Goal: Task Accomplishment & Management: Manage account settings

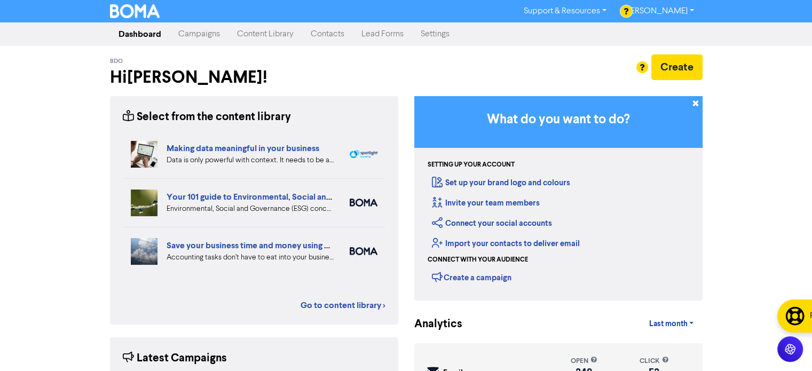
click at [209, 34] on link "Campaigns" at bounding box center [199, 33] width 59 height 21
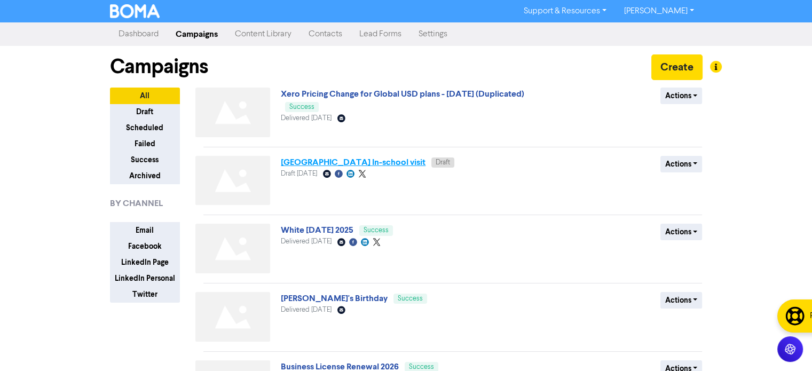
click at [350, 161] on link "[GEOGRAPHIC_DATA] In-school visit" at bounding box center [353, 162] width 145 height 11
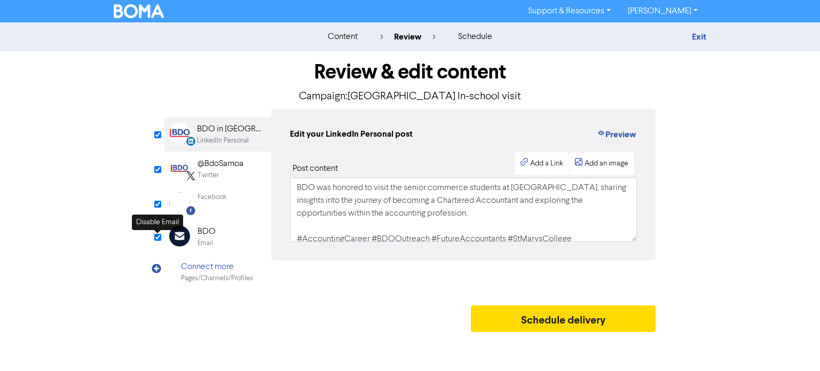
click at [156, 240] on input "checkbox" at bounding box center [157, 237] width 7 height 7
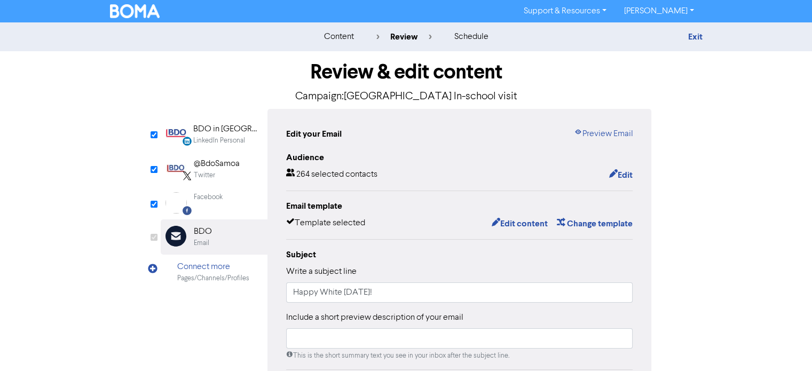
click at [209, 208] on div "Facebook" at bounding box center [208, 202] width 29 height 21
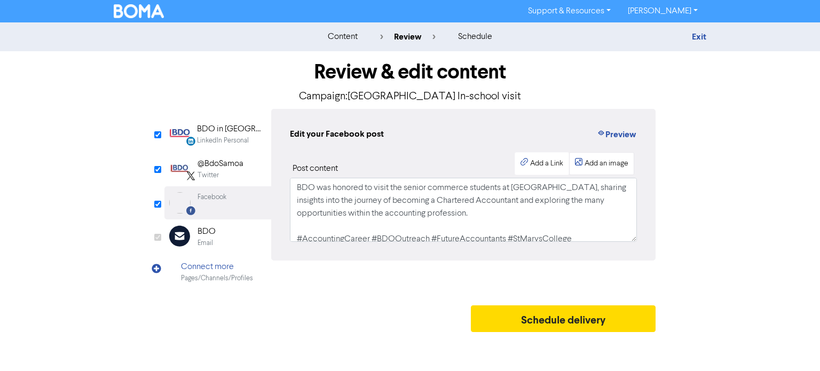
click at [585, 160] on div "Add an image" at bounding box center [606, 163] width 44 height 11
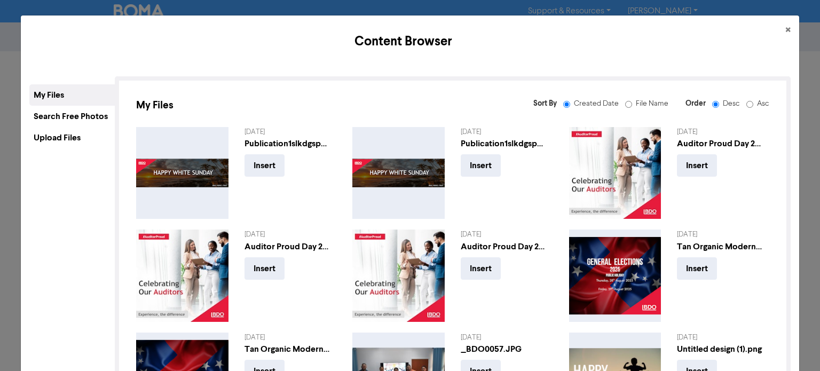
click at [69, 137] on div "Upload Files" at bounding box center [71, 137] width 85 height 21
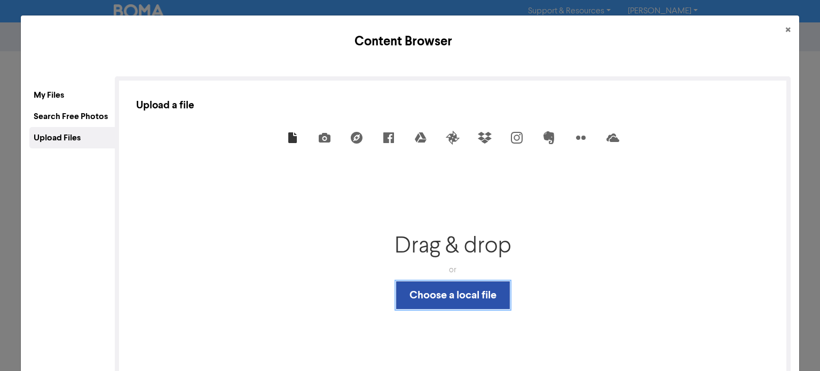
click at [449, 300] on button "Choose a local file" at bounding box center [453, 295] width 114 height 28
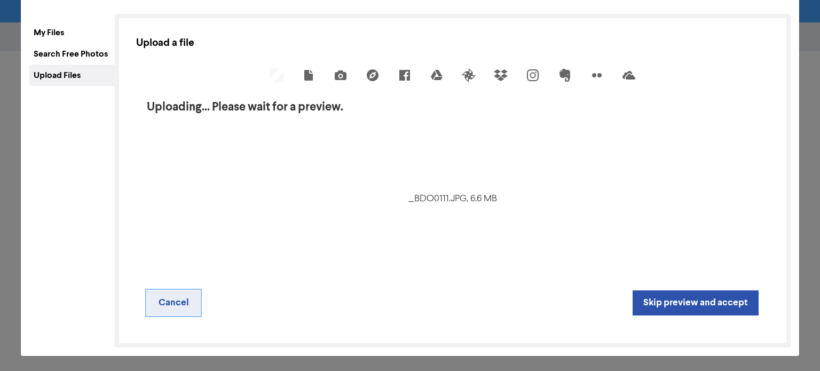
click at [174, 299] on button "Cancel" at bounding box center [173, 302] width 53 height 25
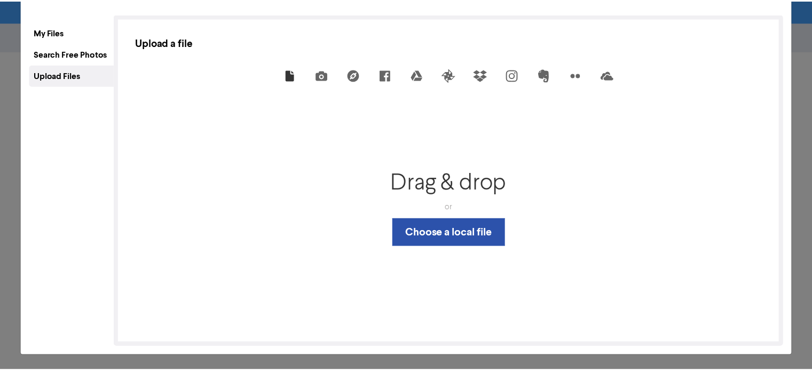
scroll to position [0, 0]
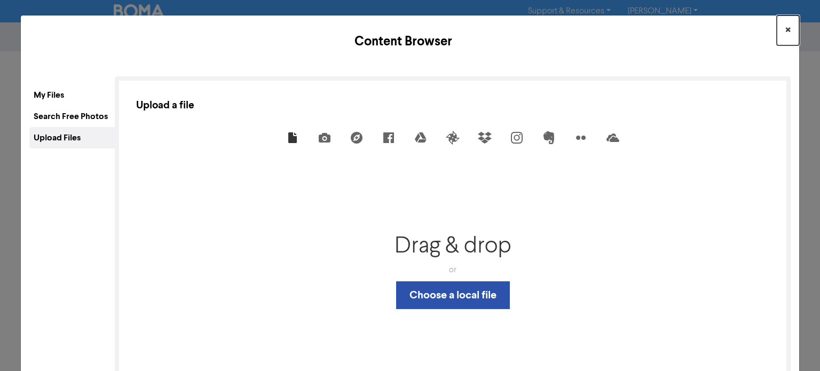
click at [785, 27] on span "×" at bounding box center [787, 30] width 5 height 16
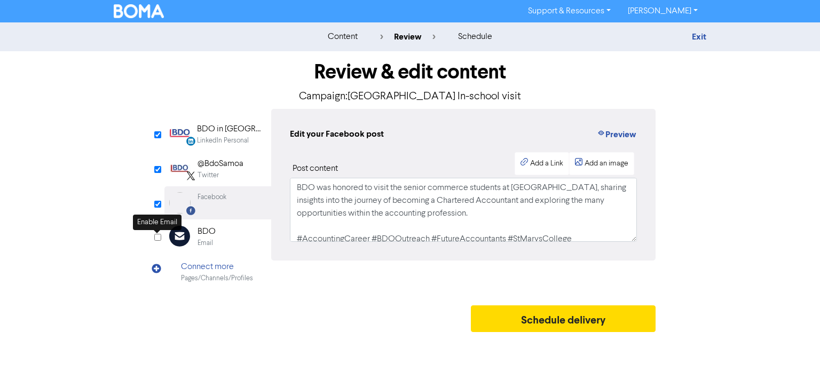
click at [158, 236] on input "checkbox" at bounding box center [157, 237] width 7 height 7
checkbox input "false"
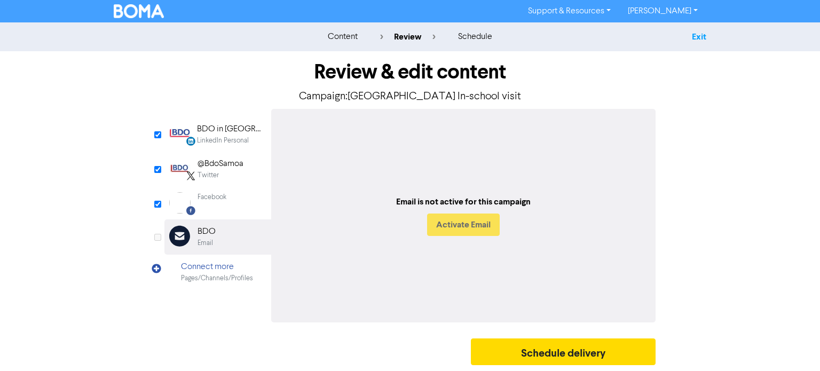
click at [700, 36] on link "Exit" at bounding box center [699, 36] width 14 height 11
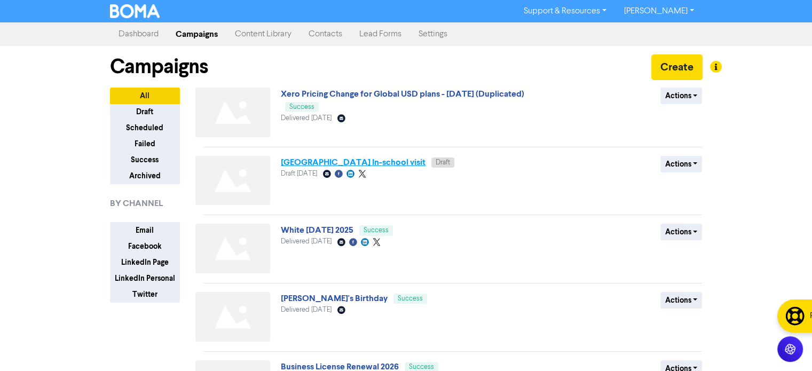
click at [378, 161] on link "[GEOGRAPHIC_DATA] In-school visit" at bounding box center [353, 162] width 145 height 11
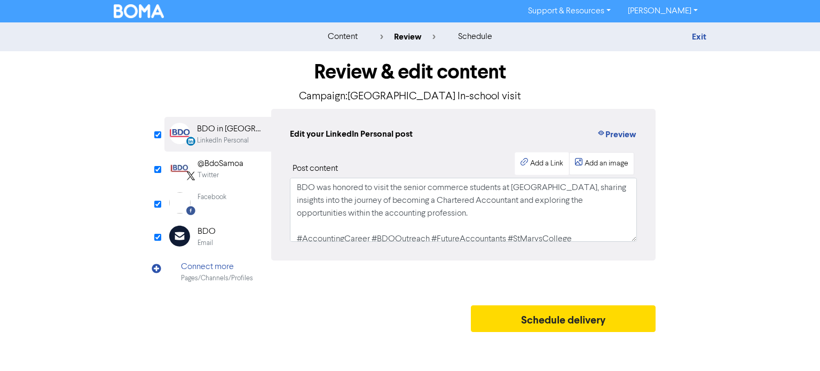
click at [598, 158] on div "Add an image" at bounding box center [606, 163] width 44 height 11
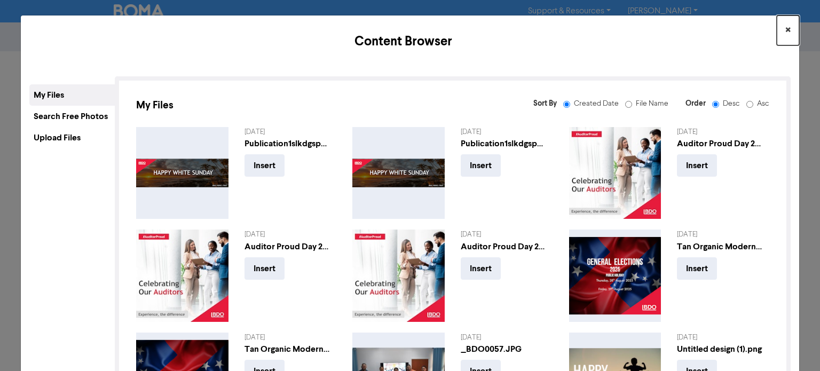
click at [776, 31] on button "×" at bounding box center [787, 30] width 22 height 30
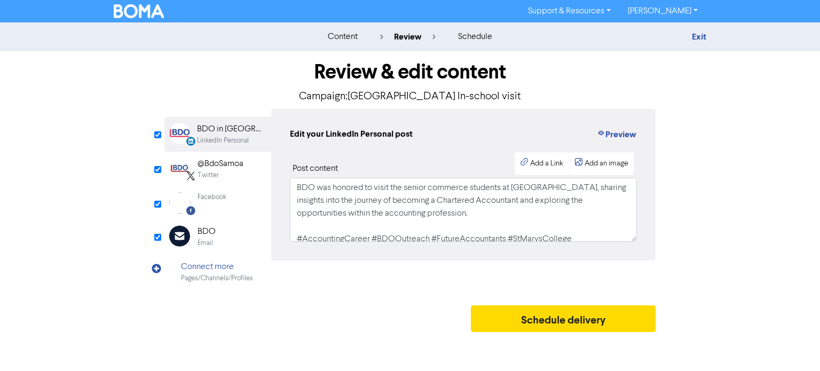
click at [203, 236] on div "BDO" at bounding box center [206, 231] width 18 height 13
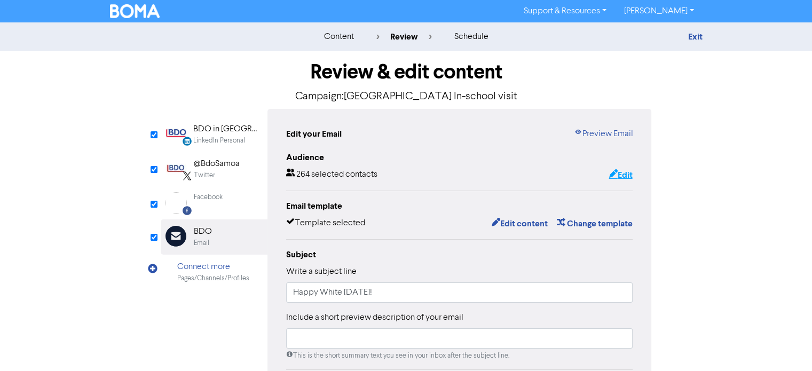
click at [615, 174] on button "Edit" at bounding box center [620, 175] width 25 height 14
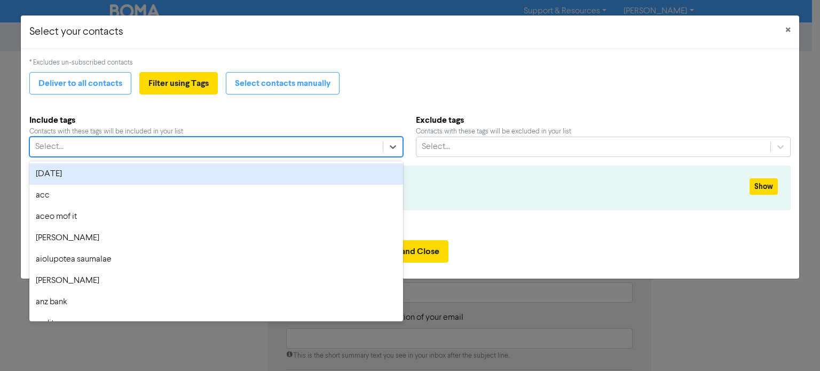
click at [324, 148] on div "Select..." at bounding box center [206, 146] width 352 height 19
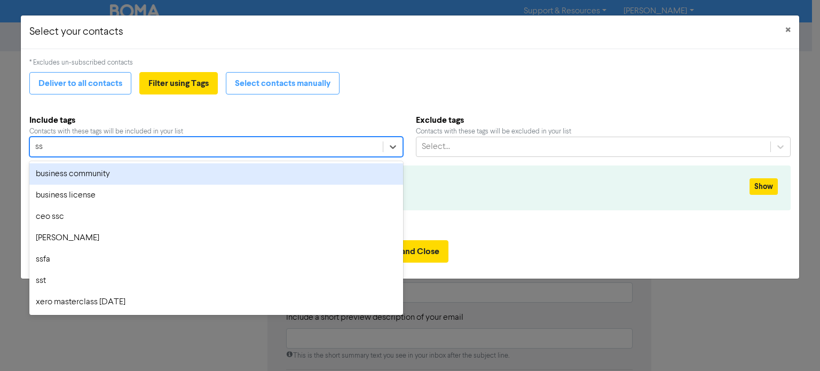
type input "sst"
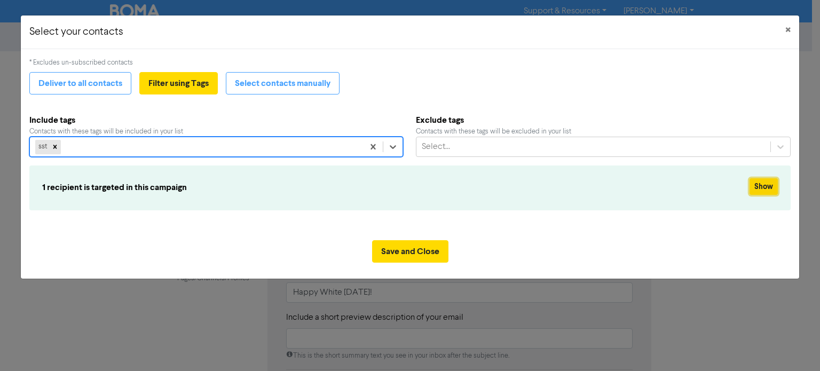
click at [760, 188] on button "Show" at bounding box center [763, 186] width 28 height 17
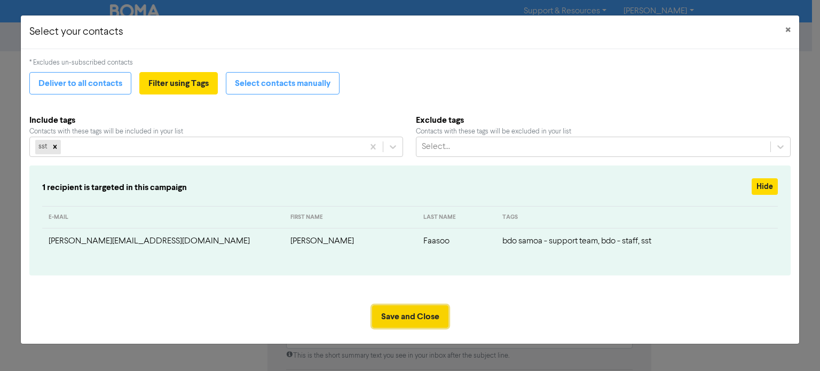
click at [431, 323] on button "Save and Close" at bounding box center [410, 316] width 76 height 22
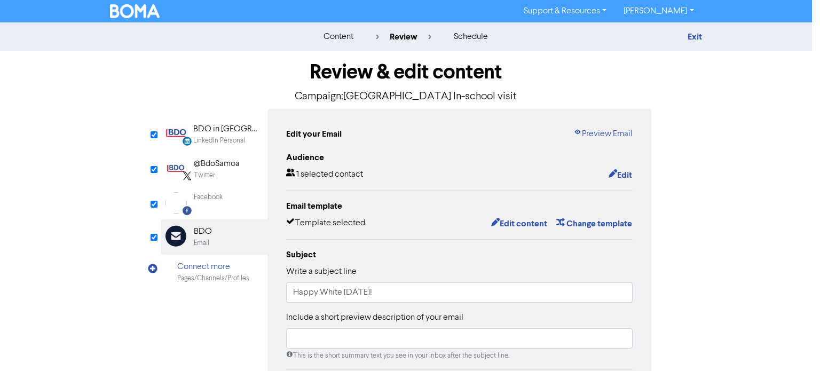
click at [431, 323] on div "Select your contacts × * Excludes un-subscribed contacts Deliver to all contact…" at bounding box center [410, 185] width 820 height 371
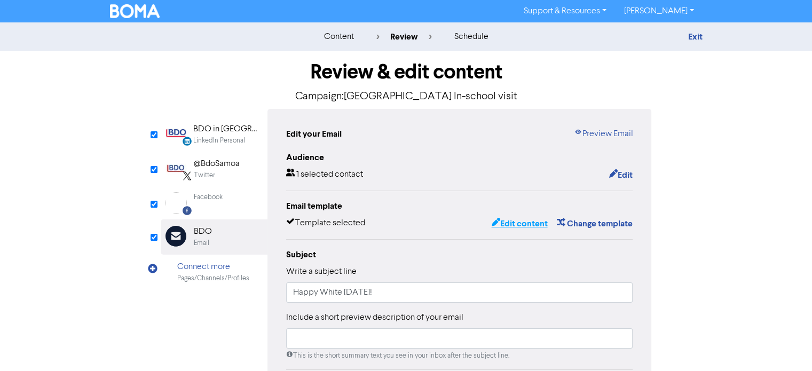
click at [529, 222] on button "Edit content" at bounding box center [518, 224] width 57 height 14
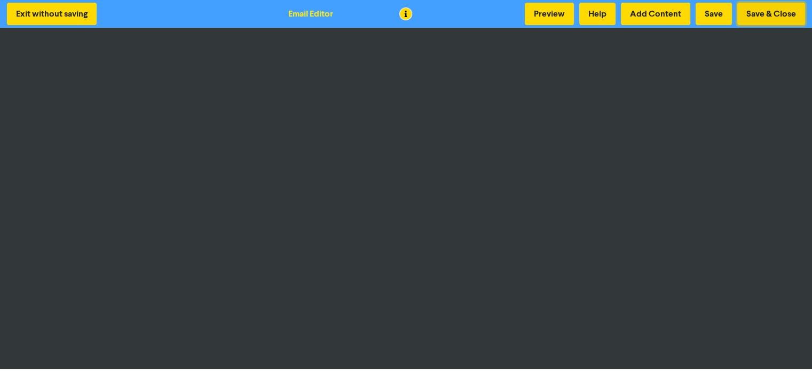
click at [766, 13] on button "Save & Close" at bounding box center [771, 14] width 68 height 22
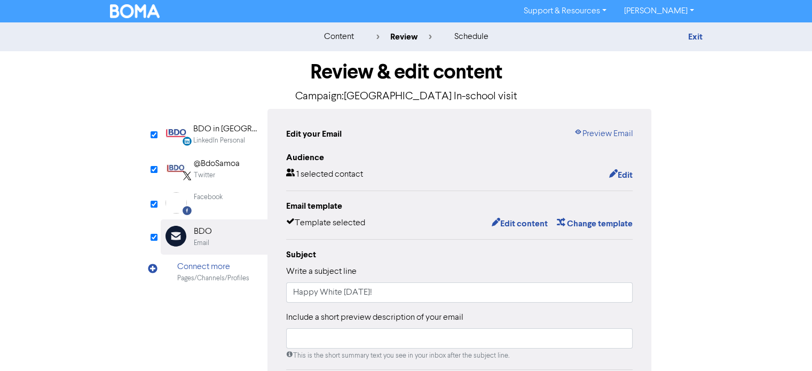
click at [226, 200] on div "Facebook Created with Sketch. Facebook" at bounding box center [214, 202] width 107 height 33
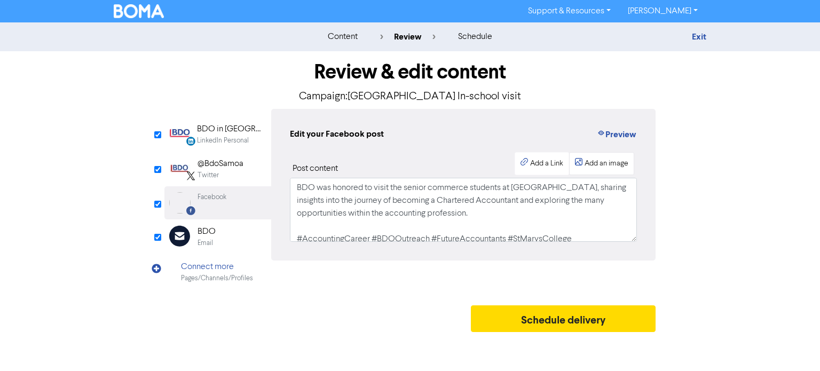
click at [597, 160] on div "Add an image" at bounding box center [606, 163] width 44 height 11
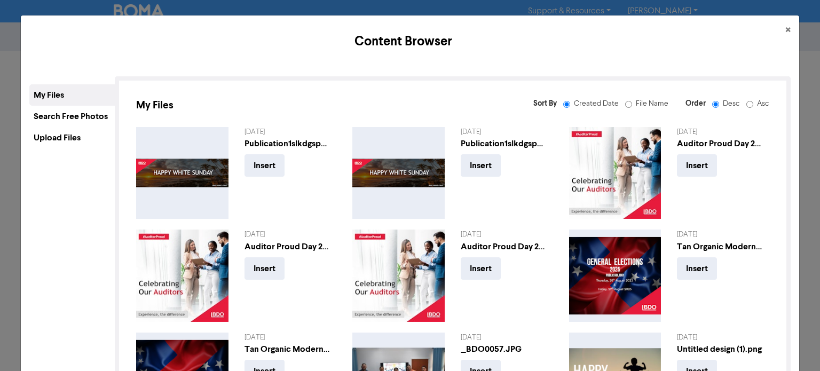
click at [748, 102] on label "Asc" at bounding box center [758, 103] width 21 height 11
click at [746, 102] on input "Asc" at bounding box center [749, 104] width 7 height 7
radio input "false"
radio input "true"
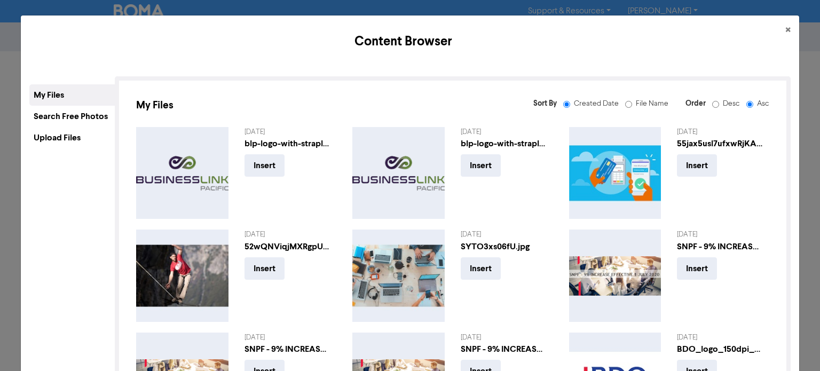
click at [712, 103] on input "Desc" at bounding box center [715, 104] width 7 height 7
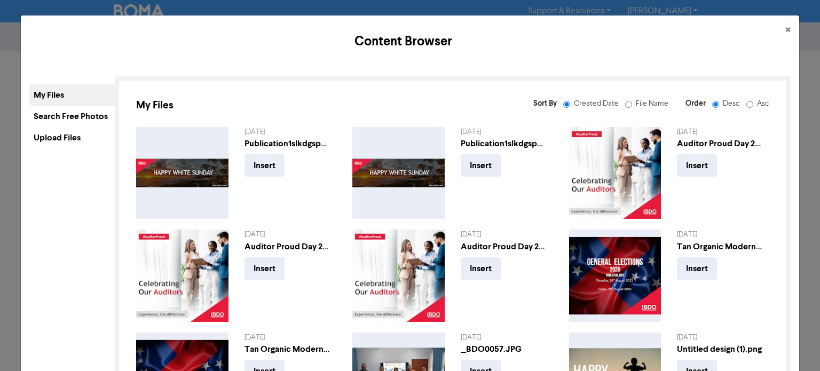
click at [746, 101] on input "Asc" at bounding box center [749, 104] width 7 height 7
radio input "false"
radio input "true"
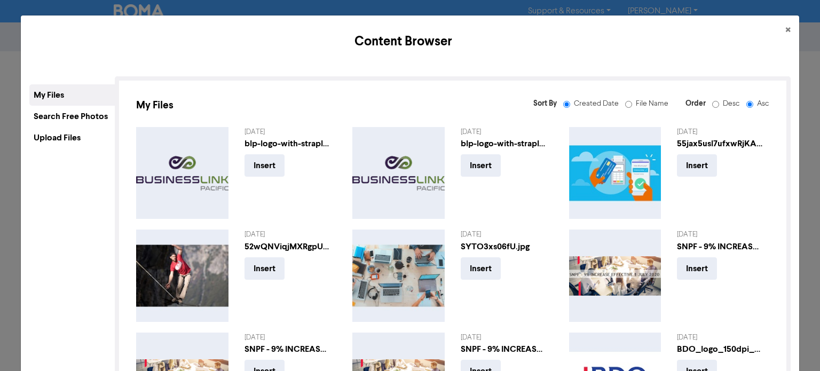
click at [712, 103] on input "Desc" at bounding box center [715, 104] width 7 height 7
radio input "true"
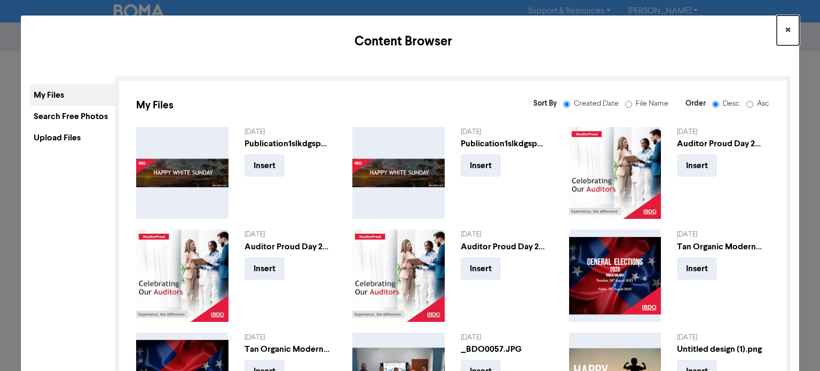
click at [776, 36] on button "×" at bounding box center [787, 30] width 22 height 30
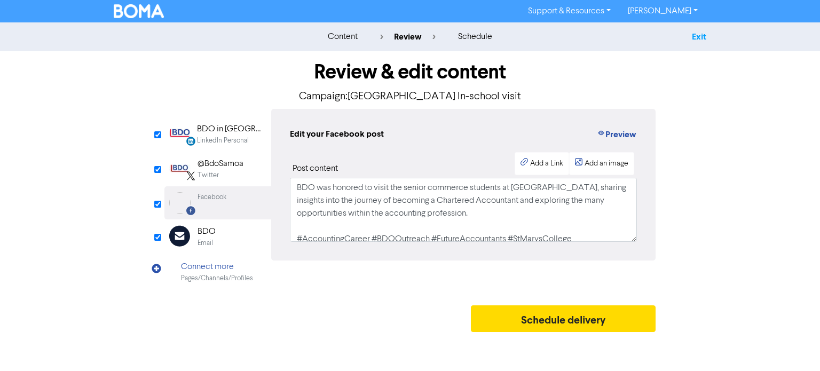
click at [694, 40] on link "Exit" at bounding box center [699, 36] width 14 height 11
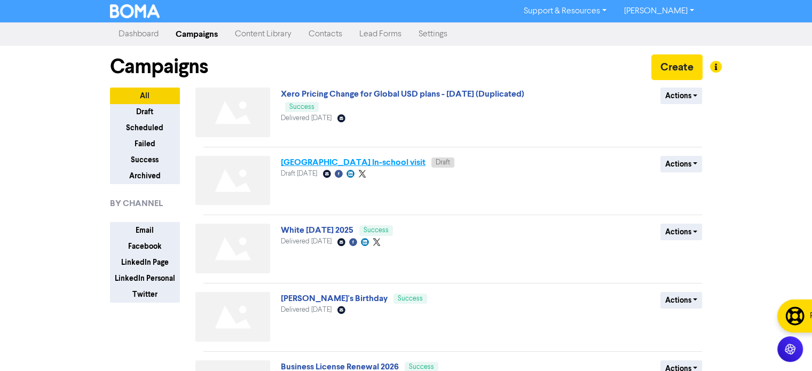
click at [354, 167] on link "[GEOGRAPHIC_DATA] In-school visit" at bounding box center [353, 162] width 145 height 11
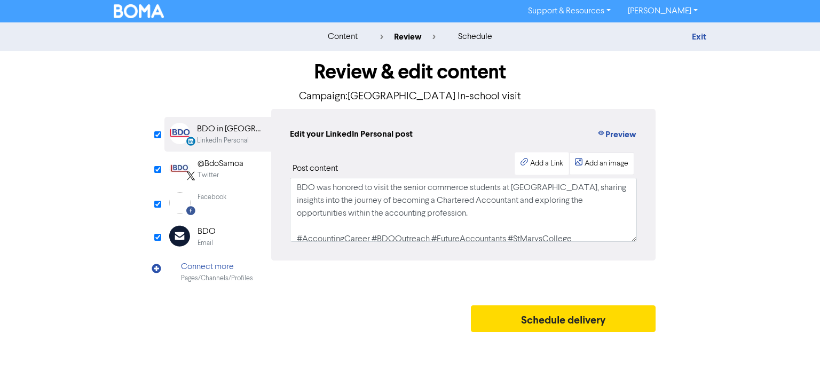
click at [596, 161] on div "Add an image" at bounding box center [606, 163] width 44 height 11
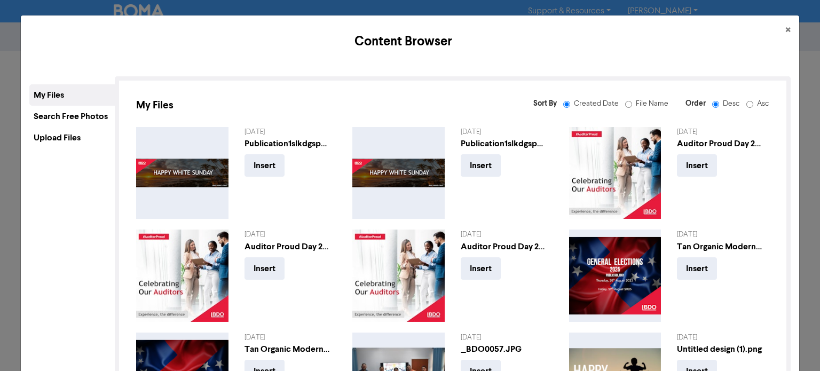
click at [754, 107] on label "Asc" at bounding box center [758, 103] width 21 height 11
click at [753, 107] on input "Asc" at bounding box center [749, 104] width 7 height 7
radio input "false"
radio input "true"
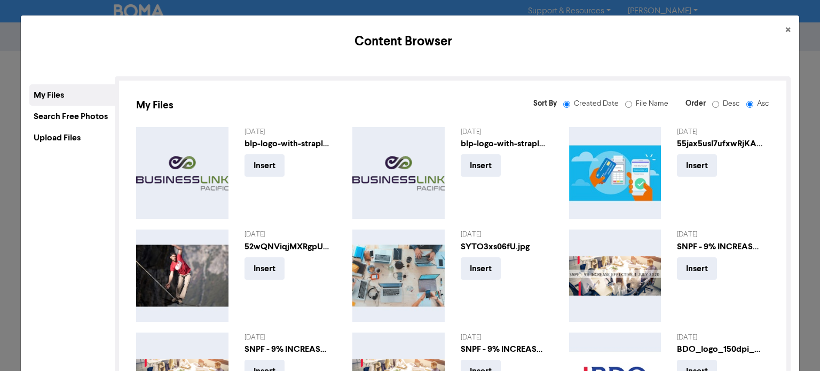
click at [712, 104] on input "Desc" at bounding box center [715, 104] width 7 height 7
radio input "true"
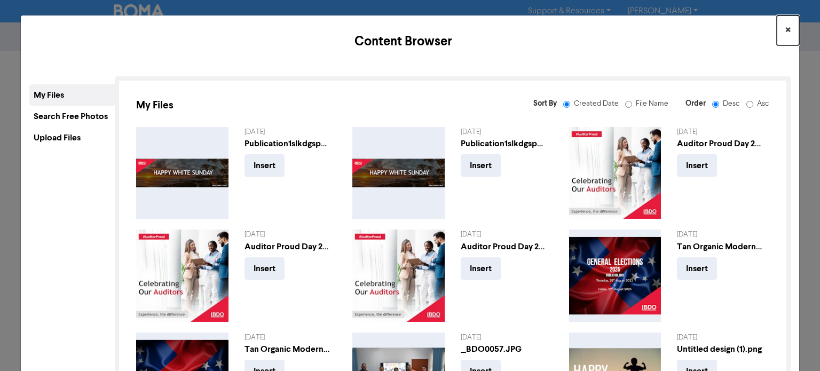
click at [776, 35] on button "×" at bounding box center [787, 30] width 22 height 30
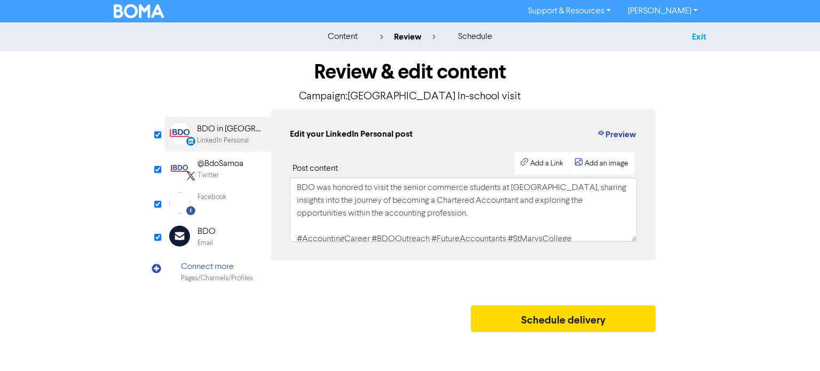
click at [692, 36] on link "Exit" at bounding box center [699, 36] width 14 height 11
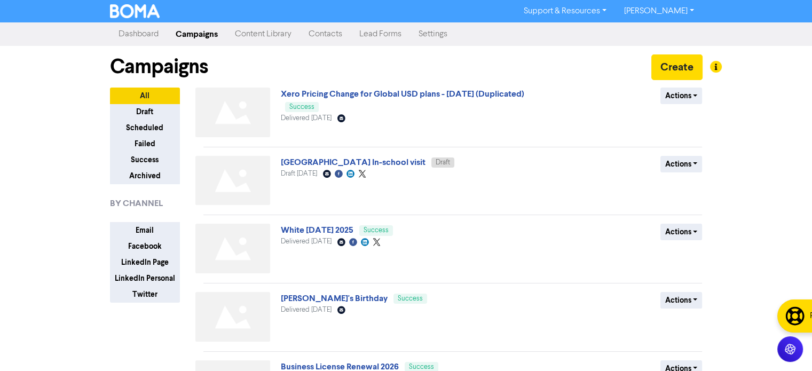
click at [691, 10] on link "[PERSON_NAME]" at bounding box center [658, 11] width 87 height 17
click at [675, 29] on button "Log Out" at bounding box center [657, 32] width 84 height 13
